Goal: Task Accomplishment & Management: Manage account settings

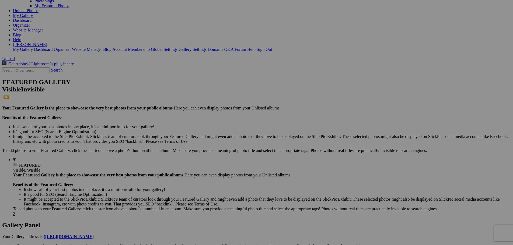
scroll to position [48, 0]
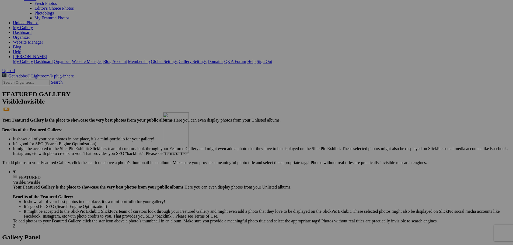
drag, startPoint x: 201, startPoint y: 57, endPoint x: 241, endPoint y: 159, distance: 110.3
drag, startPoint x: 211, startPoint y: 67, endPoint x: 233, endPoint y: 160, distance: 95.7
drag, startPoint x: 207, startPoint y: 50, endPoint x: 235, endPoint y: 163, distance: 116.6
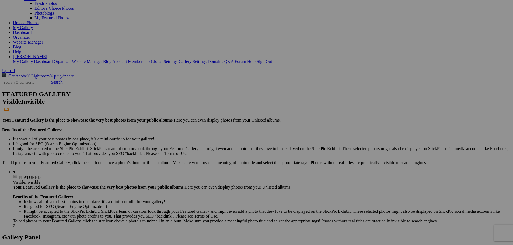
click at [221, 157] on span "Yes" at bounding box center [218, 158] width 6 height 5
drag, startPoint x: 207, startPoint y: 46, endPoint x: 190, endPoint y: 158, distance: 113.7
drag, startPoint x: 209, startPoint y: 48, endPoint x: 187, endPoint y: 164, distance: 118.1
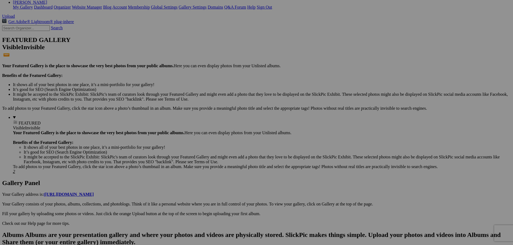
scroll to position [127, 0]
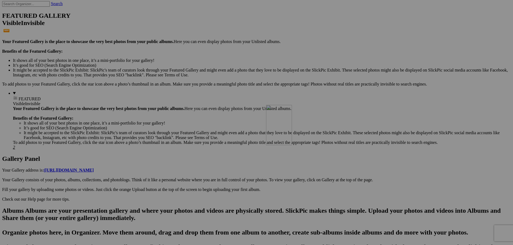
drag, startPoint x: 483, startPoint y: 35, endPoint x: 344, endPoint y: 152, distance: 182.2
drag, startPoint x: 110, startPoint y: 102, endPoint x: 327, endPoint y: 157, distance: 224.1
drag, startPoint x: 492, startPoint y: 38, endPoint x: 336, endPoint y: 151, distance: 193.2
drag, startPoint x: 476, startPoint y: 34, endPoint x: 334, endPoint y: 151, distance: 183.2
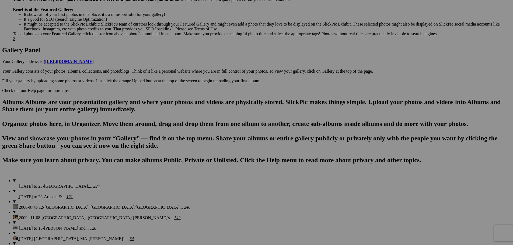
scroll to position [278, 0]
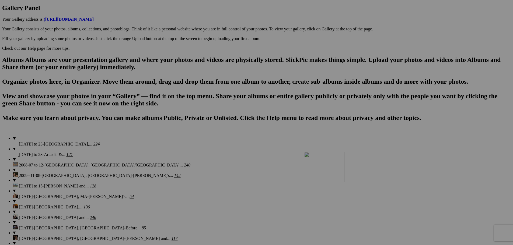
drag, startPoint x: 353, startPoint y: 27, endPoint x: 382, endPoint y: 199, distance: 174.8
drag, startPoint x: 292, startPoint y: 29, endPoint x: 332, endPoint y: 201, distance: 176.9
drag, startPoint x: 255, startPoint y: 30, endPoint x: 287, endPoint y: 203, distance: 175.2
drag, startPoint x: 206, startPoint y: 32, endPoint x: 241, endPoint y: 196, distance: 167.5
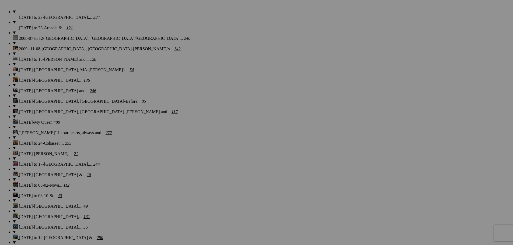
scroll to position [435, 0]
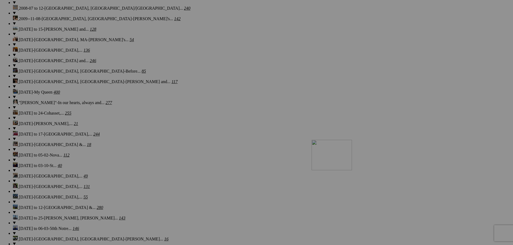
drag, startPoint x: 405, startPoint y: 63, endPoint x: 389, endPoint y: 187, distance: 125.7
drag, startPoint x: 355, startPoint y: 77, endPoint x: 339, endPoint y: 186, distance: 109.8
drag, startPoint x: 308, startPoint y: 77, endPoint x: 297, endPoint y: 181, distance: 104.0
drag, startPoint x: 251, startPoint y: 78, endPoint x: 415, endPoint y: 115, distance: 169.0
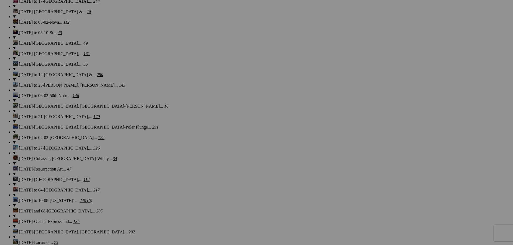
scroll to position [586, 0]
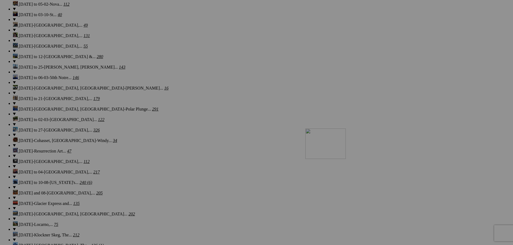
drag, startPoint x: 400, startPoint y: 50, endPoint x: 383, endPoint y: 176, distance: 126.7
drag, startPoint x: 344, startPoint y: 60, endPoint x: 341, endPoint y: 168, distance: 108.4
drag, startPoint x: 300, startPoint y: 59, endPoint x: 286, endPoint y: 169, distance: 110.7
drag, startPoint x: 255, startPoint y: 62, endPoint x: 245, endPoint y: 162, distance: 100.9
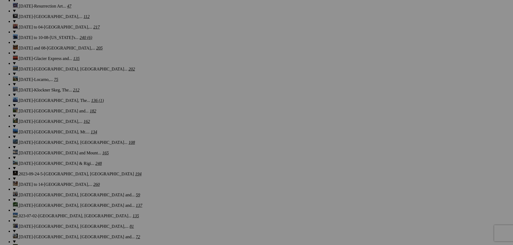
scroll to position [755, 0]
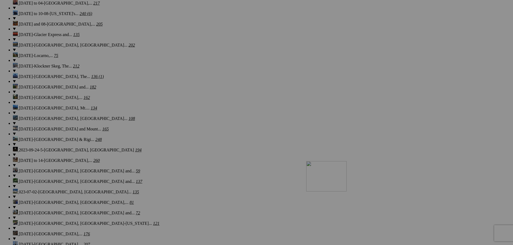
drag, startPoint x: 395, startPoint y: 28, endPoint x: 384, endPoint y: 208, distance: 180.9
drag, startPoint x: 334, startPoint y: 32, endPoint x: 337, endPoint y: 205, distance: 173.5
drag, startPoint x: 297, startPoint y: 34, endPoint x: 286, endPoint y: 202, distance: 168.8
drag, startPoint x: 245, startPoint y: 37, endPoint x: 247, endPoint y: 203, distance: 165.7
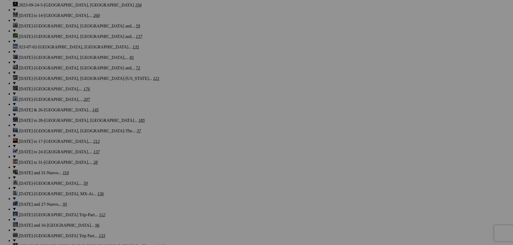
scroll to position [937, 0]
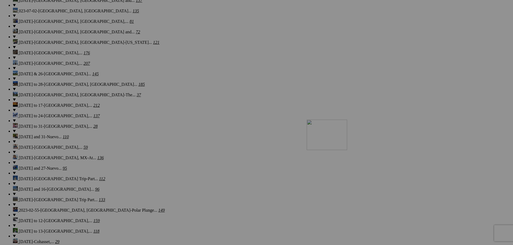
drag, startPoint x: 390, startPoint y: 51, endPoint x: 384, endPoint y: 167, distance: 116.0
drag, startPoint x: 340, startPoint y: 53, endPoint x: 337, endPoint y: 164, distance: 111.0
drag, startPoint x: 307, startPoint y: 43, endPoint x: 287, endPoint y: 167, distance: 126.4
drag, startPoint x: 256, startPoint y: 56, endPoint x: 251, endPoint y: 158, distance: 101.4
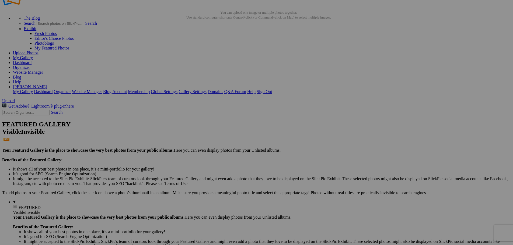
scroll to position [24, 0]
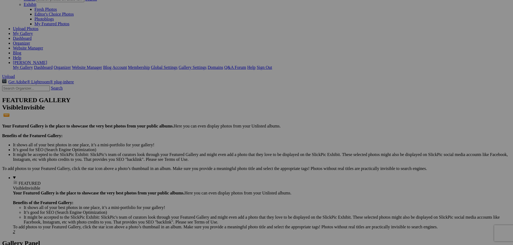
scroll to position [24, 0]
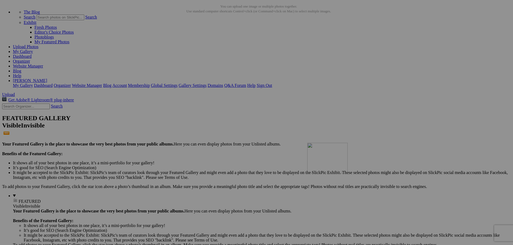
drag, startPoint x: 164, startPoint y: 72, endPoint x: 385, endPoint y: 190, distance: 250.2
drag, startPoint x: 160, startPoint y: 81, endPoint x: 343, endPoint y: 182, distance: 209.9
drag, startPoint x: 164, startPoint y: 74, endPoint x: 224, endPoint y: 127, distance: 81.1
drag, startPoint x: 163, startPoint y: 73, endPoint x: 238, endPoint y: 186, distance: 135.7
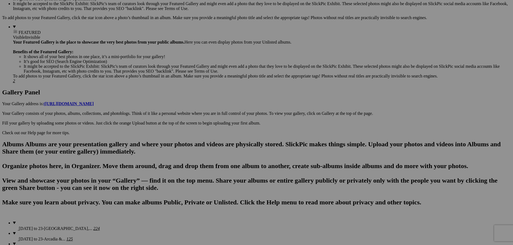
scroll to position [181, 0]
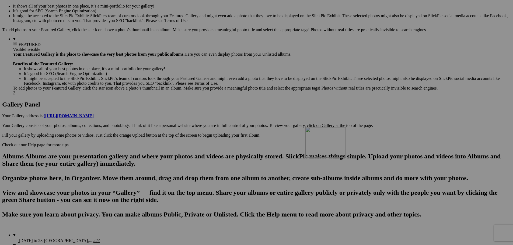
drag, startPoint x: 392, startPoint y: 53, endPoint x: 383, endPoint y: 174, distance: 121.3
drag, startPoint x: 346, startPoint y: 58, endPoint x: 361, endPoint y: 113, distance: 57.0
drag, startPoint x: 379, startPoint y: 155, endPoint x: 284, endPoint y: 98, distance: 110.1
drag, startPoint x: 296, startPoint y: 118, endPoint x: 336, endPoint y: 100, distance: 43.4
drag, startPoint x: 391, startPoint y: 120, endPoint x: 332, endPoint y: 164, distance: 73.2
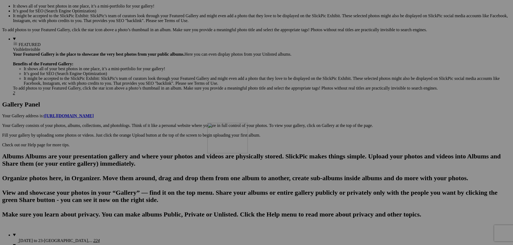
drag, startPoint x: 296, startPoint y: 53, endPoint x: 285, endPoint y: 170, distance: 118.0
drag, startPoint x: 251, startPoint y: 54, endPoint x: 244, endPoint y: 164, distance: 110.4
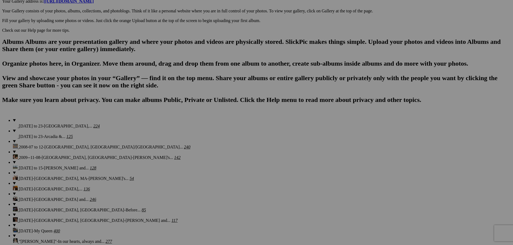
scroll to position [314, 0]
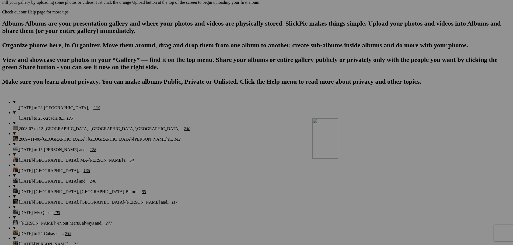
drag, startPoint x: 393, startPoint y: 60, endPoint x: 390, endPoint y: 165, distance: 105.1
drag, startPoint x: 350, startPoint y: 60, endPoint x: 329, endPoint y: 174, distance: 116.4
drag, startPoint x: 295, startPoint y: 54, endPoint x: 282, endPoint y: 173, distance: 119.5
drag, startPoint x: 252, startPoint y: 55, endPoint x: 236, endPoint y: 172, distance: 118.2
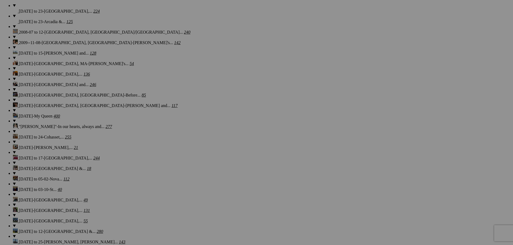
scroll to position [441, 0]
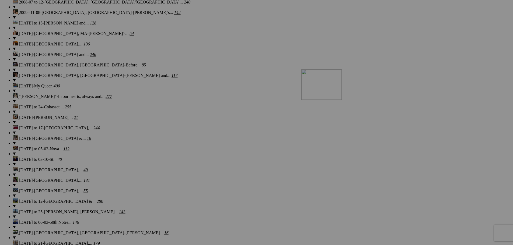
drag, startPoint x: 300, startPoint y: 66, endPoint x: 379, endPoint y: 116, distance: 93.4
drag, startPoint x: 297, startPoint y: 60, endPoint x: 239, endPoint y: 109, distance: 76.1
drag, startPoint x: 255, startPoint y: 66, endPoint x: 333, endPoint y: 177, distance: 135.5
drag, startPoint x: 256, startPoint y: 66, endPoint x: 472, endPoint y: 183, distance: 246.2
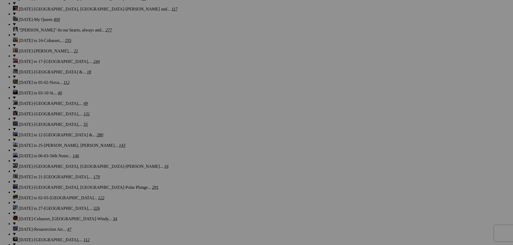
scroll to position [538, 0]
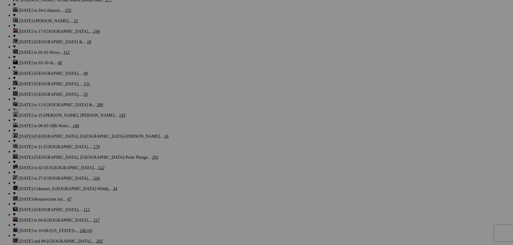
drag, startPoint x: 490, startPoint y: 99, endPoint x: 91, endPoint y: 156, distance: 402.5
drag, startPoint x: 341, startPoint y: 99, endPoint x: 281, endPoint y: 90, distance: 60.5
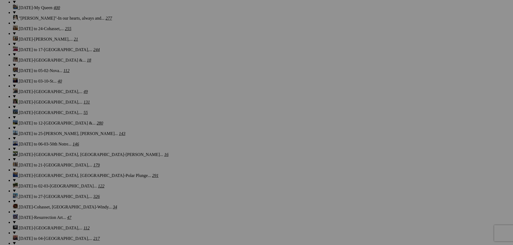
scroll to position [490, 0]
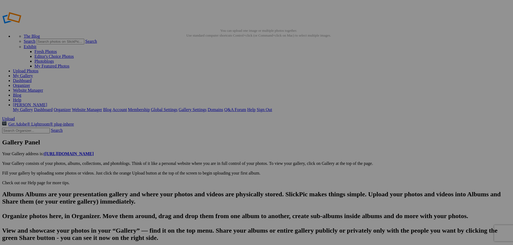
type input "Frankfort Harbor-where the Betsie River and Lake Michigan meet Betsie Lake."
type textarea "Father Jacques Marquette, one of the first Jesuit missionaries to the Great Lak…"
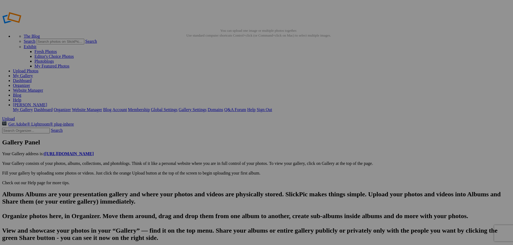
type input "PXL_20250814_221835669.MP~2"
type textarea "Enter here..."
type input "Frankfort Harbor-where the Betsie River and Lake Michigan meet Betsie Lake."
type textarea "Father Jacques Marquette, one of the first Jesuit missionaries to the Great Lak…"
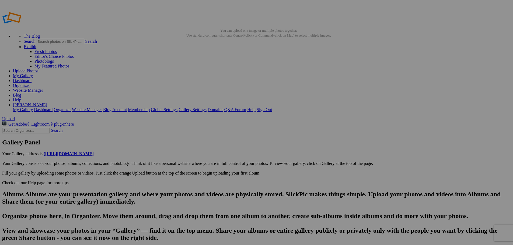
scroll to position [0, 823]
type input "PXL_20250814_221835669.MP~2"
type textarea "Enter here..."
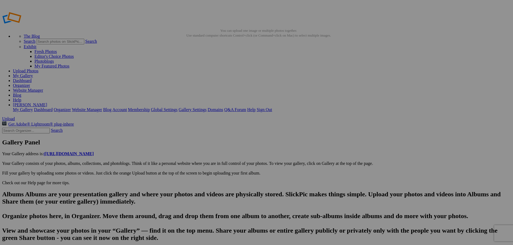
click at [221, 158] on link "Yes" at bounding box center [218, 158] width 6 height 5
type input "Frankfort Harbor-where the Betsie River and Lake Michigan meet Betsie Lake."
type textarea "Father Jacques Marquette, one of the first Jesuit missionaries to the Great Lak…"
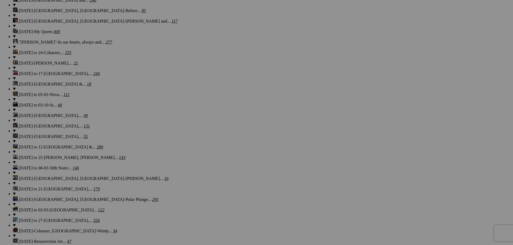
scroll to position [0, 58]
drag, startPoint x: 226, startPoint y: 159, endPoint x: 234, endPoint y: 160, distance: 7.4
drag, startPoint x: 274, startPoint y: 161, endPoint x: 321, endPoint y: 162, distance: 46.9
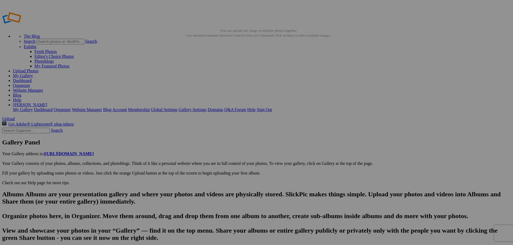
type input "PXL_20250815_002916961.MP2"
type textarea "Enter here..."
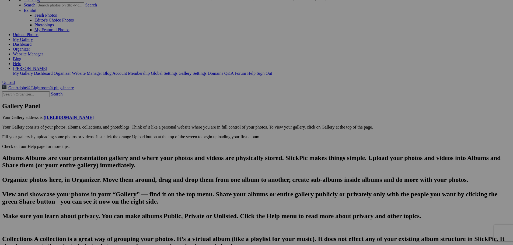
scroll to position [39, 0]
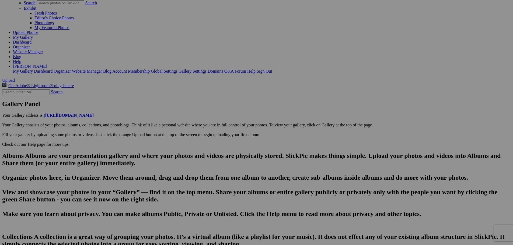
drag, startPoint x: 214, startPoint y: 200, endPoint x: 118, endPoint y: 193, distance: 96.2
paste input "A post dinner walk along Betsie Lake in Frankfort."
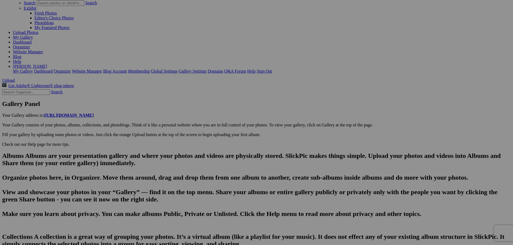
type input "A view of the Elberta Life Saving Station across Betsie Lake in the Village of …"
type textarea "The Elberta Life Saving Station, located in Elberta, Michigan, is a historic ve…"
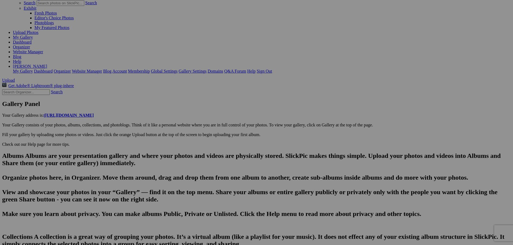
scroll to position [0, 1029]
type input "PXL_20250815_003025693.MP"
type textarea "Enter here..."
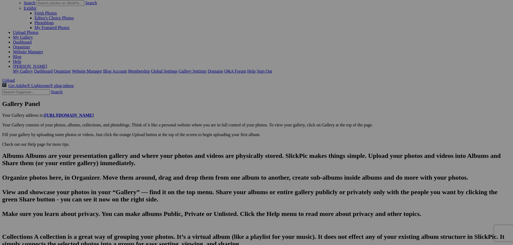
drag, startPoint x: 207, startPoint y: 200, endPoint x: 128, endPoint y: 193, distance: 79.0
paste input "A post dinner walk along Betsie Lake in Frankfort."
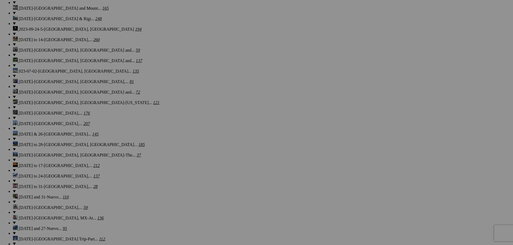
scroll to position [889, 0]
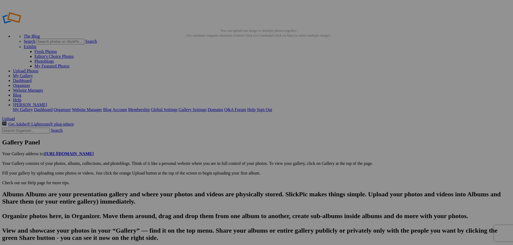
type input "The Spruce Run Course-Grand Traverse Resort"
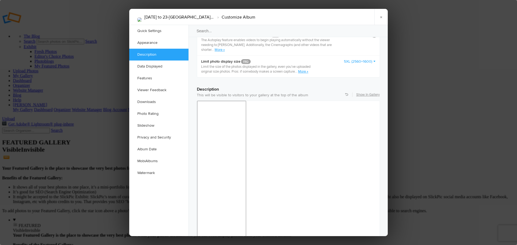
scroll to position [387, 0]
drag, startPoint x: 266, startPoint y: 403, endPoint x: 262, endPoint y: 404, distance: 3.7
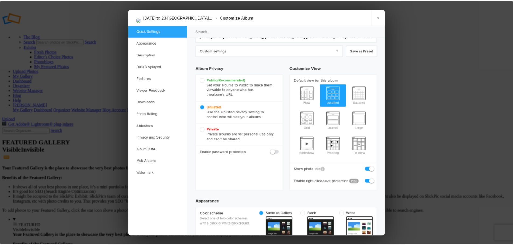
scroll to position [0, 0]
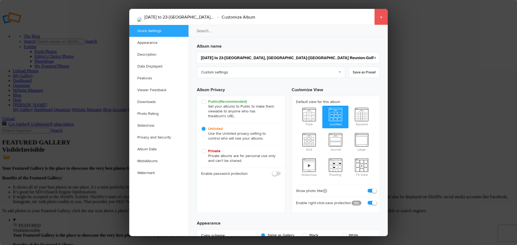
click at [382, 16] on link "×" at bounding box center [380, 17] width 13 height 16
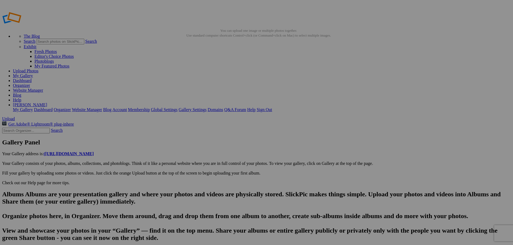
scroll to position [0, 1552]
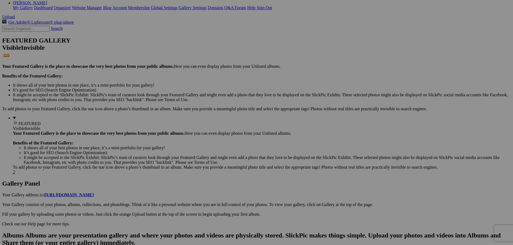
type input "A post dinner walk along Betsie Lake in Frankfort. An early evening glow as the…"
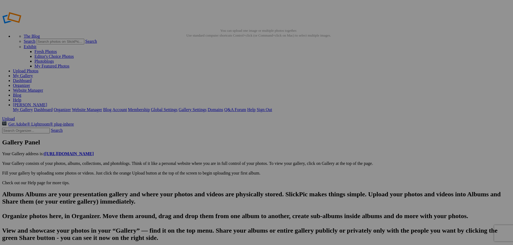
scroll to position [0, 1045]
click at [30, 83] on link "Organizer" at bounding box center [21, 85] width 17 height 5
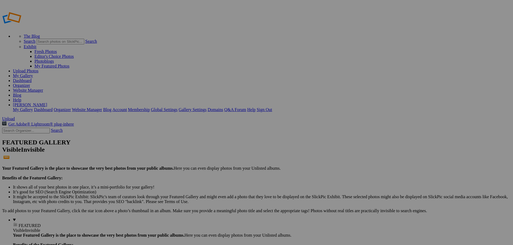
type input "[DATE] to 23-[GEOGRAPHIC_DATA], [GEOGRAPHIC_DATA]-[GEOGRAPHIC_DATA] Reunion-Exp…"
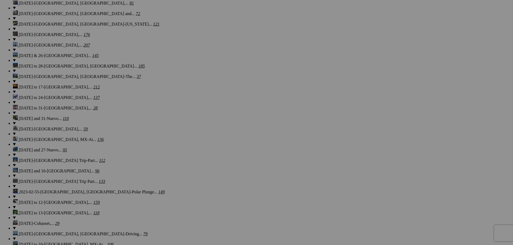
scroll to position [961, 0]
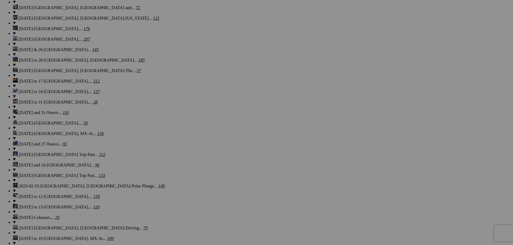
click at [221, 161] on span "Yes" at bounding box center [218, 163] width 6 height 5
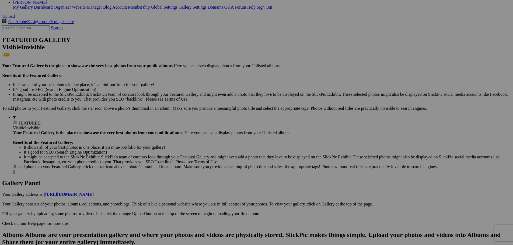
scroll to position [0, 0]
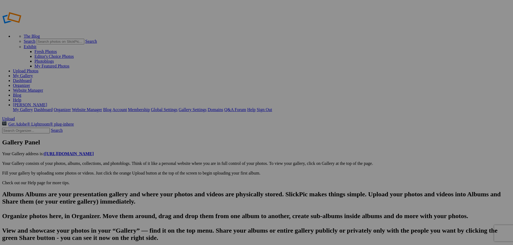
type input "A post dinner walk along [PERSON_NAME] in [GEOGRAPHIC_DATA]. An early evening g…"
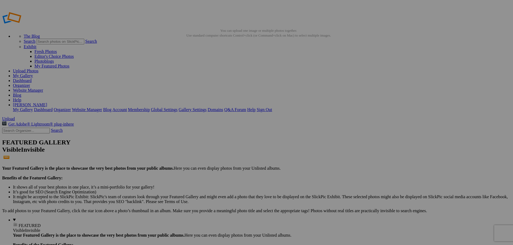
drag, startPoint x: 156, startPoint y: 91, endPoint x: 249, endPoint y: 198, distance: 142.1
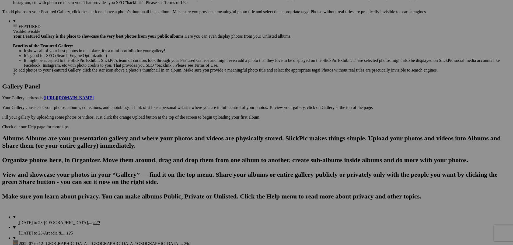
scroll to position [187, 0]
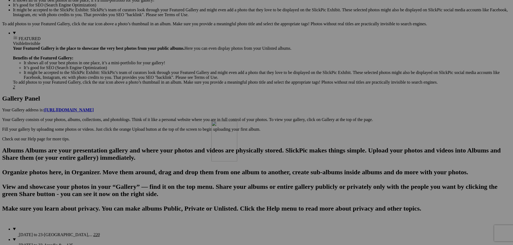
drag, startPoint x: 249, startPoint y: 49, endPoint x: 288, endPoint y: 164, distance: 121.1
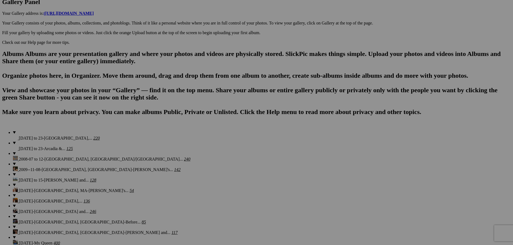
scroll to position [314, 0]
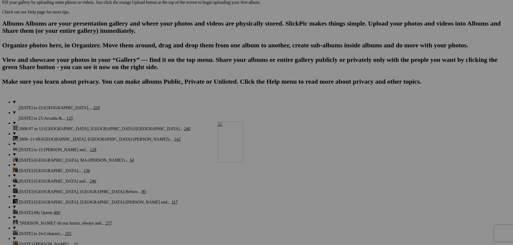
drag, startPoint x: 296, startPoint y: 72, endPoint x: 295, endPoint y: 169, distance: 96.4
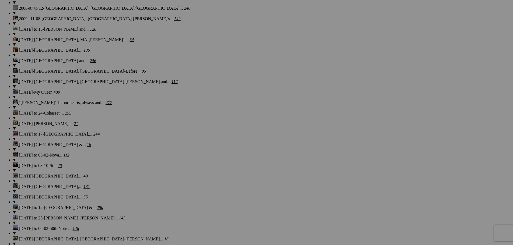
scroll to position [447, 0]
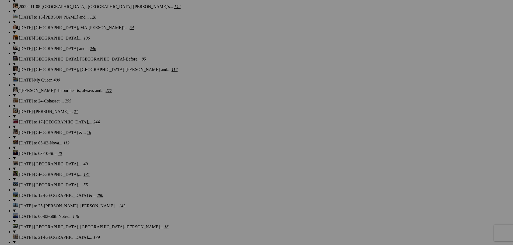
click at [221, 159] on span "Yes" at bounding box center [218, 158] width 6 height 5
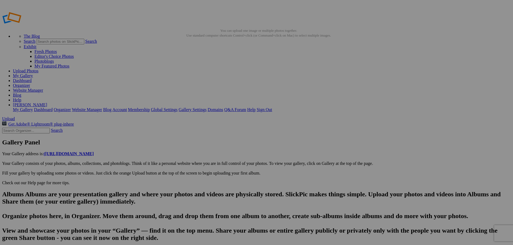
type input "PXL_20250814_221800114.MP~2"
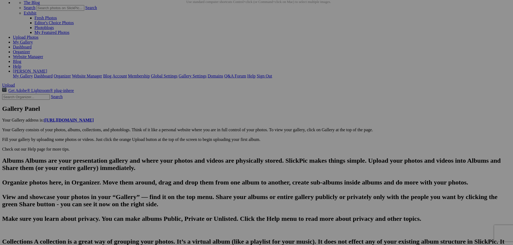
scroll to position [35, 0]
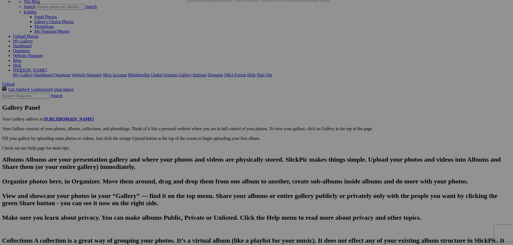
drag, startPoint x: 267, startPoint y: 205, endPoint x: 202, endPoint y: 203, distance: 65.2
type input "F"
type input "O"
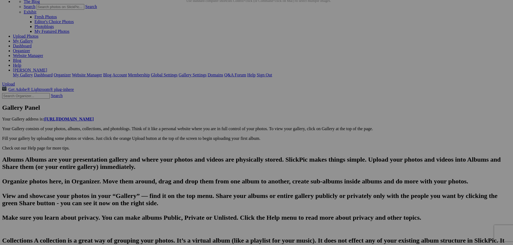
drag, startPoint x: 268, startPoint y: 206, endPoint x: 194, endPoint y: 208, distance: 74.1
type input "At the beach on Lake Michigan in Frankfort, MI before dinner with David and She…"
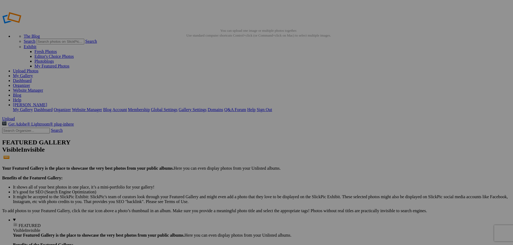
click at [30, 83] on link "Organizer" at bounding box center [21, 85] width 17 height 5
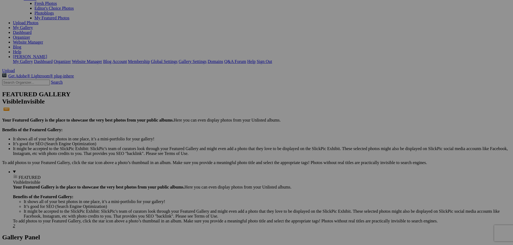
scroll to position [79, 0]
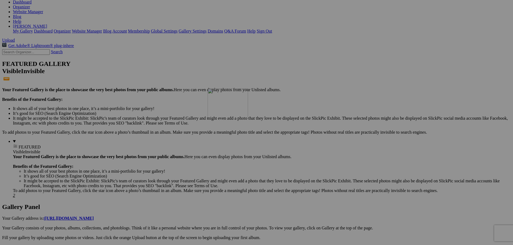
drag, startPoint x: 244, startPoint y: 86, endPoint x: 285, endPoint y: 136, distance: 64.3
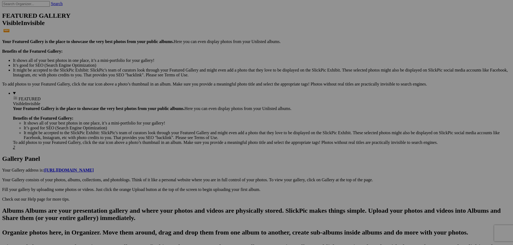
scroll to position [133, 0]
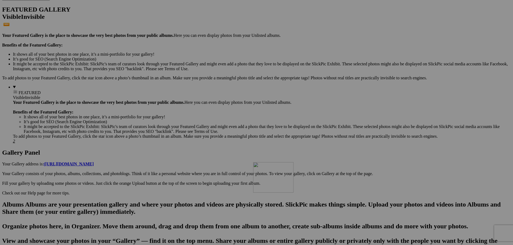
drag, startPoint x: 404, startPoint y: 35, endPoint x: 331, endPoint y: 209, distance: 188.7
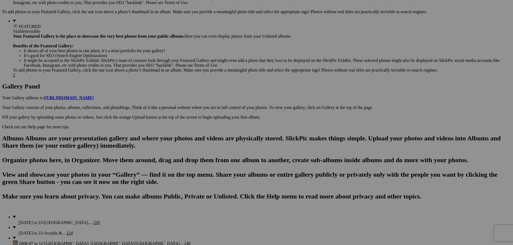
scroll to position [248, 0]
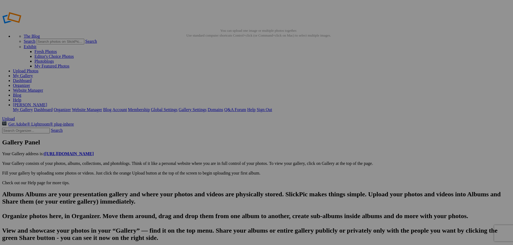
scroll to position [0, 410]
drag, startPoint x: 205, startPoint y: 225, endPoint x: 151, endPoint y: 229, distance: 54.0
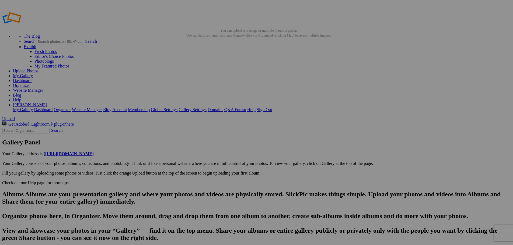
type input "PXL_20250817_173522400"
drag, startPoint x: 202, startPoint y: 240, endPoint x: 129, endPoint y: 233, distance: 72.5
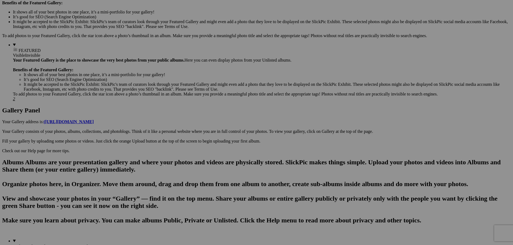
scroll to position [181, 0]
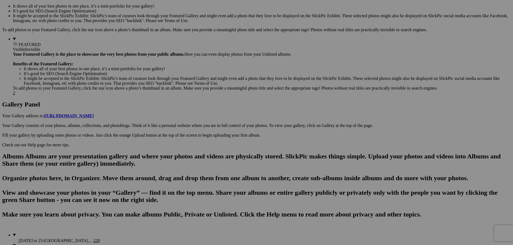
drag, startPoint x: 512, startPoint y: 21, endPoint x: 512, endPoint y: 30, distance: 9.2
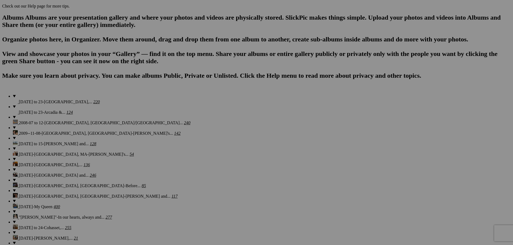
scroll to position [327, 0]
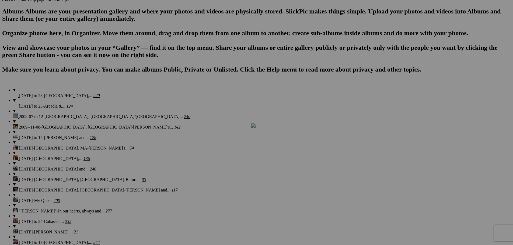
drag, startPoint x: 339, startPoint y: 45, endPoint x: 328, endPoint y: 169, distance: 123.9
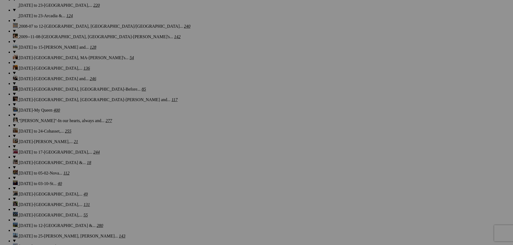
scroll to position [441, 0]
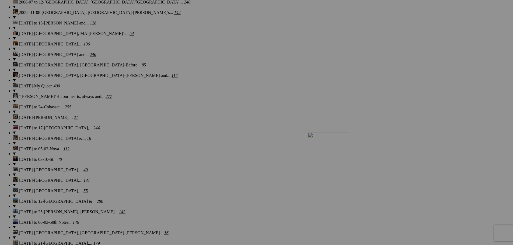
drag, startPoint x: 346, startPoint y: 59, endPoint x: 384, endPoint y: 180, distance: 126.4
drag, startPoint x: 294, startPoint y: 212, endPoint x: 273, endPoint y: 211, distance: 20.8
paste input "[GEOGRAPHIC_DATA]"
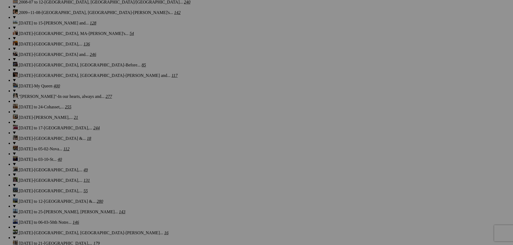
drag, startPoint x: 398, startPoint y: 214, endPoint x: 409, endPoint y: 216, distance: 11.3
type input "On [GEOGRAPHIC_DATA] on the [GEOGRAPHIC_DATA]"
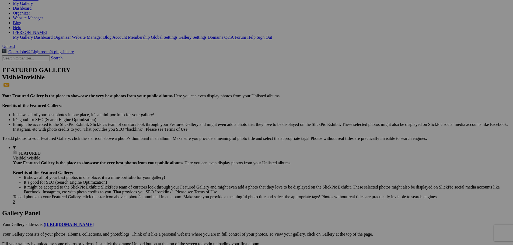
scroll to position [91, 0]
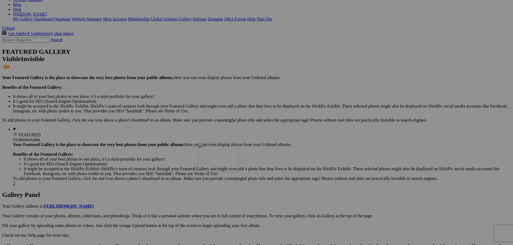
drag, startPoint x: 258, startPoint y: 75, endPoint x: 276, endPoint y: 190, distance: 115.9
drag, startPoint x: 303, startPoint y: 78, endPoint x: 289, endPoint y: 193, distance: 116.4
drag, startPoint x: 245, startPoint y: 77, endPoint x: 283, endPoint y: 188, distance: 117.6
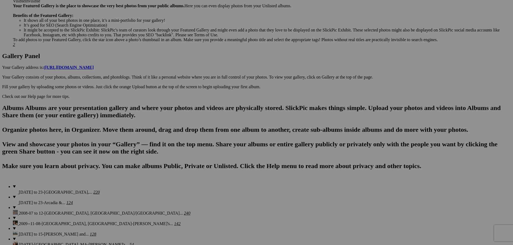
scroll to position [248, 0]
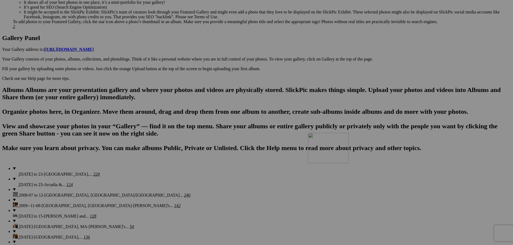
drag, startPoint x: 306, startPoint y: 57, endPoint x: 381, endPoint y: 178, distance: 142.3
drag, startPoint x: 258, startPoint y: 58, endPoint x: 333, endPoint y: 169, distance: 133.9
drag, startPoint x: 210, startPoint y: 59, endPoint x: 288, endPoint y: 174, distance: 139.1
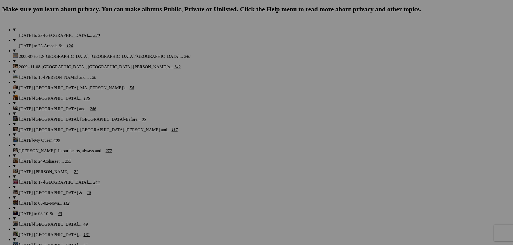
scroll to position [399, 0]
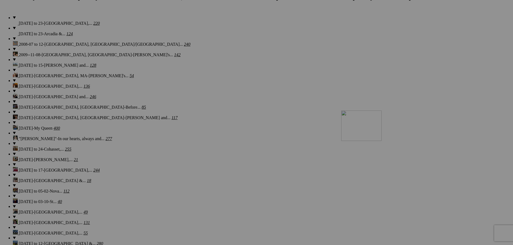
drag, startPoint x: 351, startPoint y: 41, endPoint x: 419, endPoint y: 158, distance: 135.0
drag, startPoint x: 337, startPoint y: 36, endPoint x: 381, endPoint y: 156, distance: 127.9
drag, startPoint x: 296, startPoint y: 40, endPoint x: 381, endPoint y: 155, distance: 143.6
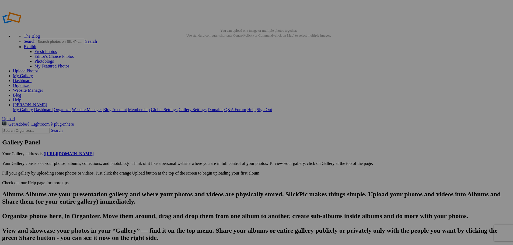
type input "[URL][DOMAIN_NAME]~2"
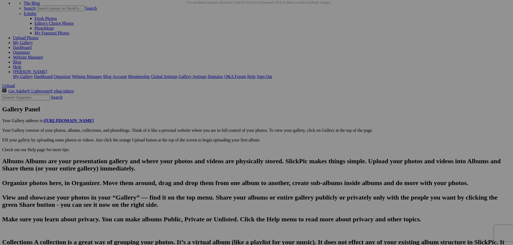
scroll to position [35, 0]
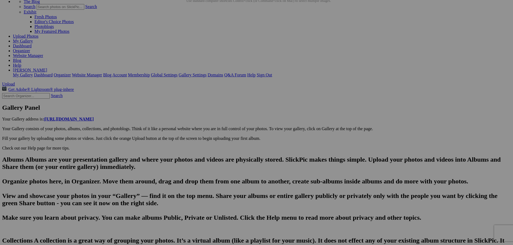
drag, startPoint x: 208, startPoint y: 204, endPoint x: 153, endPoint y: 203, distance: 55.0
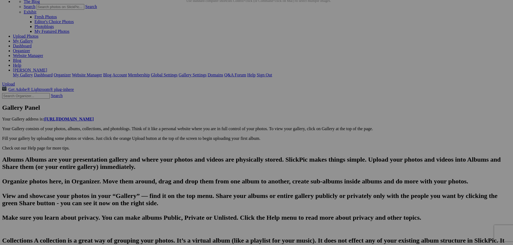
scroll to position [0, 1040]
type input "The General Store has all the major food groups"
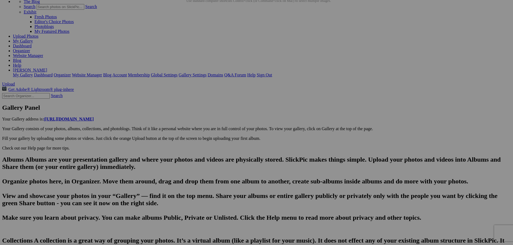
drag, startPoint x: 227, startPoint y: 207, endPoint x: 218, endPoint y: 205, distance: 8.3
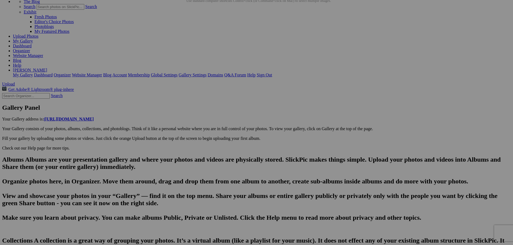
drag, startPoint x: 169, startPoint y: 206, endPoint x: 164, endPoint y: 206, distance: 4.6
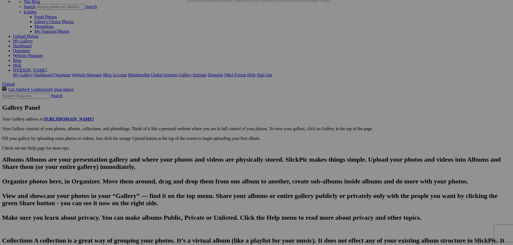
scroll to position [0, 1088]
type input "[URL][DOMAIN_NAME]~2"
drag, startPoint x: 308, startPoint y: 34, endPoint x: 435, endPoint y: 199, distance: 208.0
drag, startPoint x: 207, startPoint y: 203, endPoint x: 150, endPoint y: 200, distance: 57.7
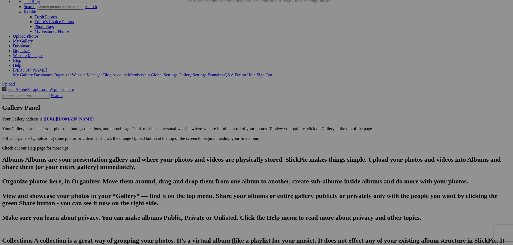
scroll to position [0, 993]
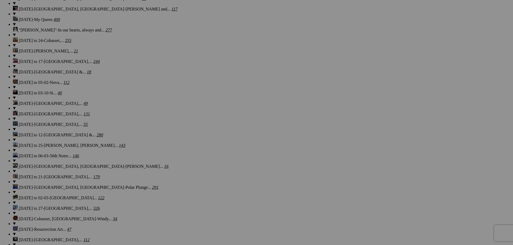
scroll to position [490, 0]
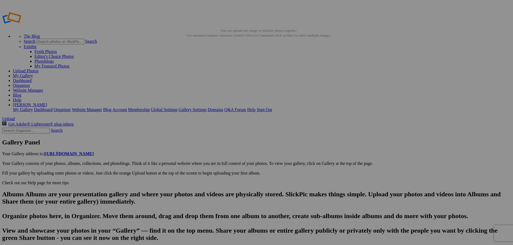
scroll to position [0, 1088]
type input "[URL][DOMAIN_NAME]"
drag, startPoint x: 202, startPoint y: 239, endPoint x: 138, endPoint y: 232, distance: 64.5
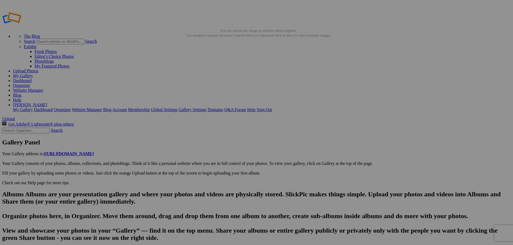
type input "Taking a break at the Old Mission General Store"
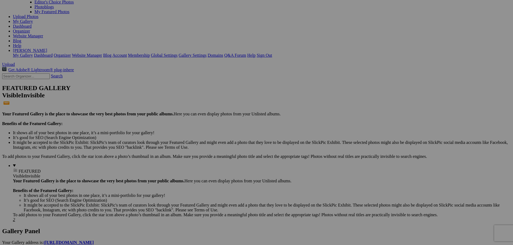
scroll to position [97, 0]
